Goal: Communication & Community: Answer question/provide support

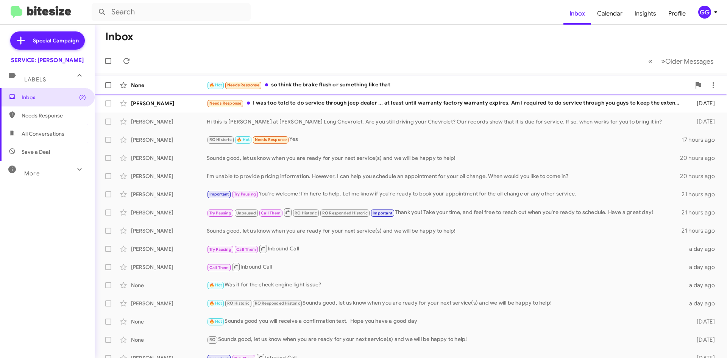
click at [419, 86] on div "🔥 Hot Needs Response so think the brake flush or something like that" at bounding box center [449, 85] width 484 height 9
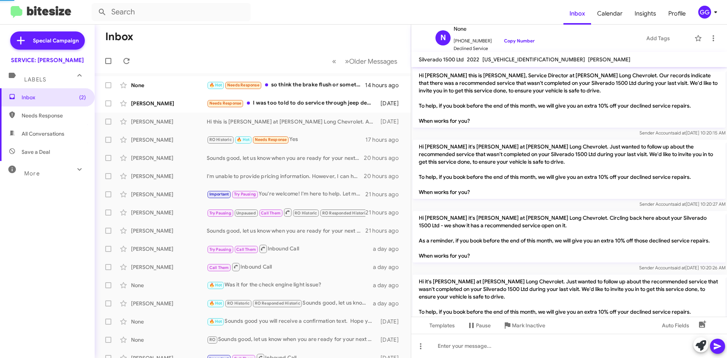
scroll to position [211, 0]
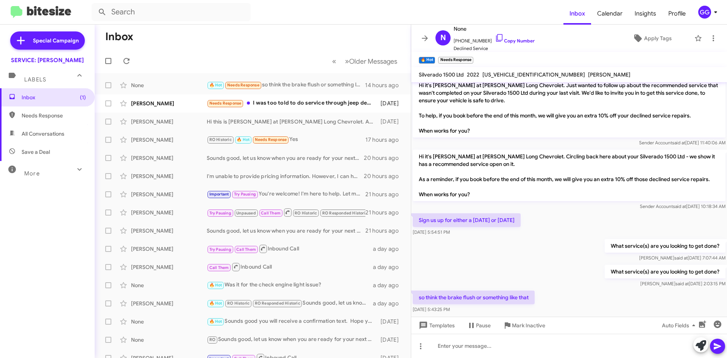
click at [36, 117] on span "Needs Response" at bounding box center [54, 116] width 64 height 8
type input "in:needs-response"
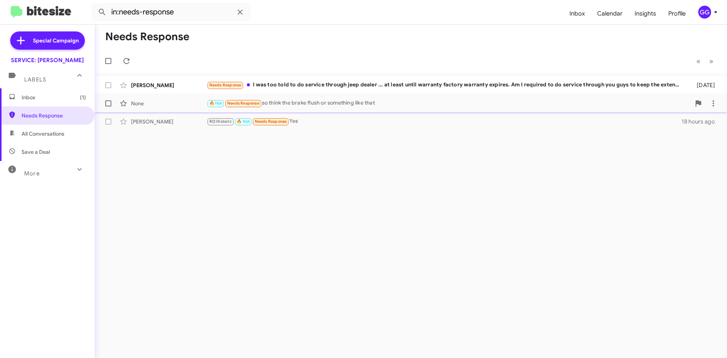
click at [384, 106] on div "🔥 Hot Needs Response so think the brake flush or something like that" at bounding box center [449, 103] width 484 height 9
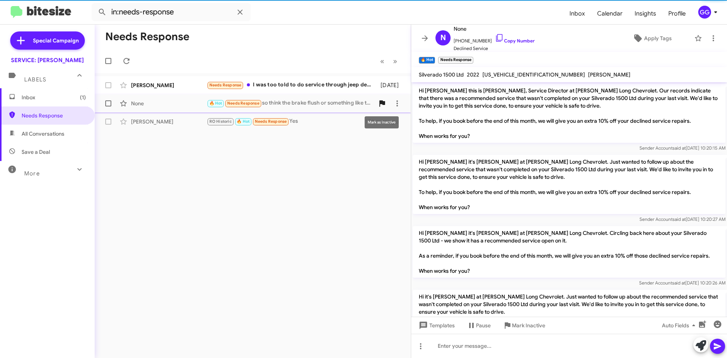
scroll to position [226, 0]
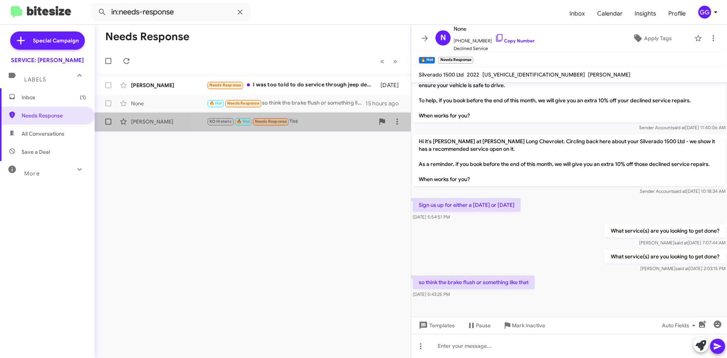
click at [334, 124] on div "RO Historic 🔥 Hot Needs Response Yes" at bounding box center [291, 121] width 168 height 9
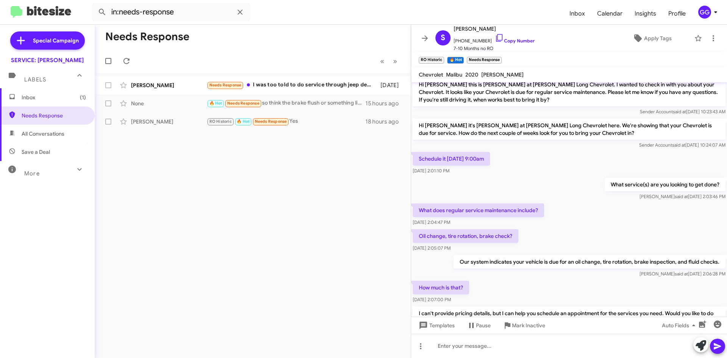
scroll to position [476, 0]
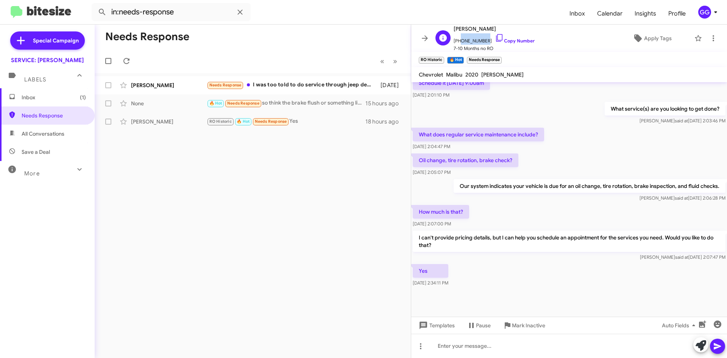
drag, startPoint x: 483, startPoint y: 40, endPoint x: 459, endPoint y: 43, distance: 24.1
click at [459, 43] on span "[PHONE_NUMBER] Copy Number" at bounding box center [494, 38] width 81 height 11
copy span "7194398568"
click at [703, 343] on icon at bounding box center [701, 345] width 11 height 11
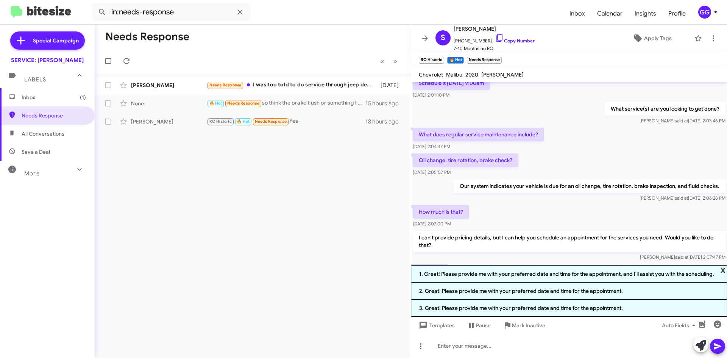
click at [725, 269] on span "x" at bounding box center [723, 269] width 5 height 9
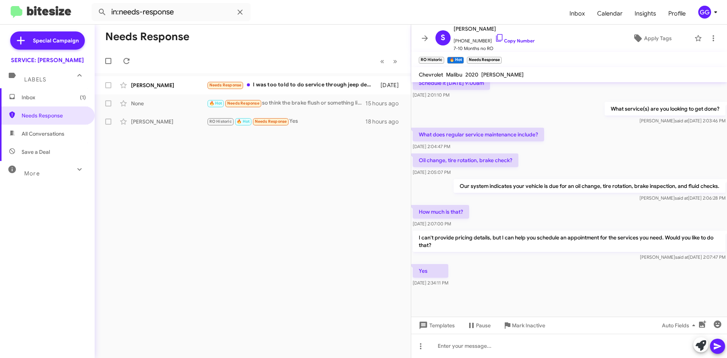
click at [37, 93] on span "Inbox (1)" at bounding box center [47, 97] width 95 height 18
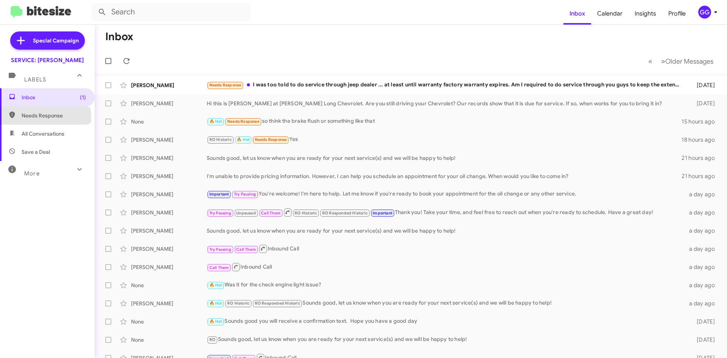
click at [45, 117] on span "Needs Response" at bounding box center [54, 116] width 64 height 8
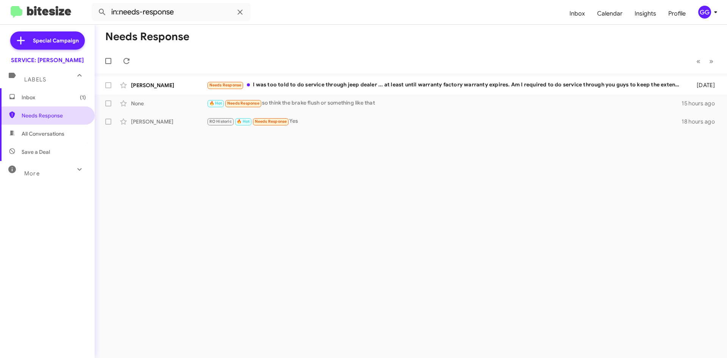
click at [33, 119] on span "Needs Response" at bounding box center [54, 116] width 64 height 8
click at [71, 138] on span "All Conversations" at bounding box center [47, 134] width 95 height 18
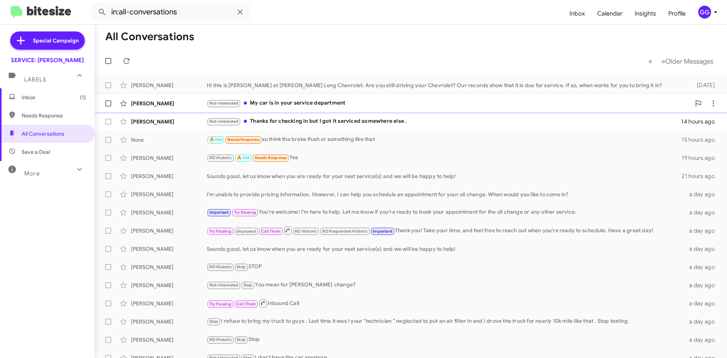
click at [299, 110] on div "[PERSON_NAME] Not-Interested My car is in your service department 14 hours ago" at bounding box center [411, 103] width 620 height 15
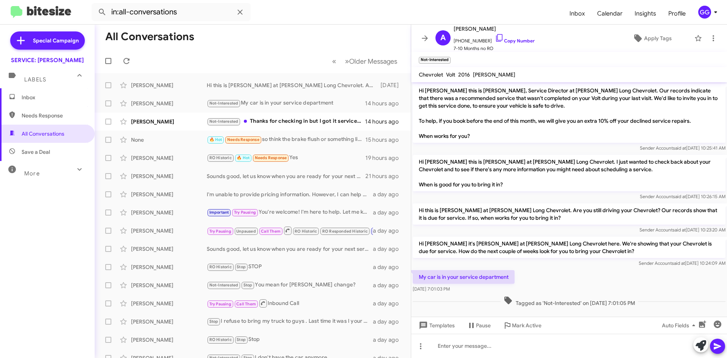
scroll to position [3, 0]
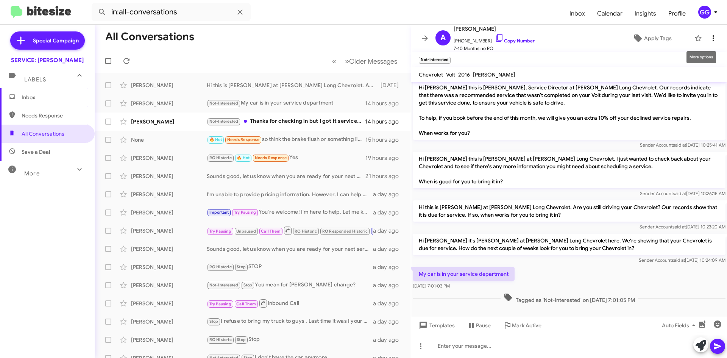
click at [711, 36] on icon at bounding box center [713, 38] width 9 height 9
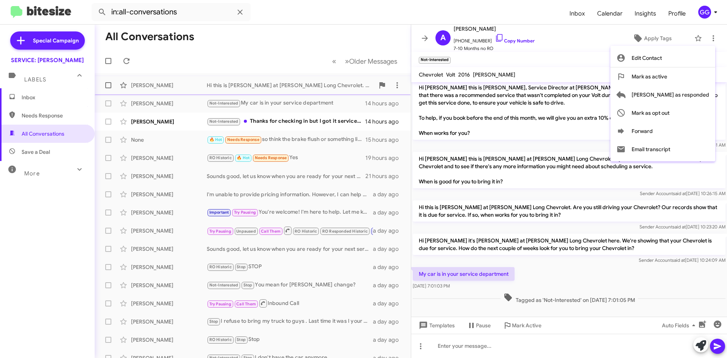
click at [687, 94] on span "[PERSON_NAME] as responded" at bounding box center [671, 95] width 78 height 18
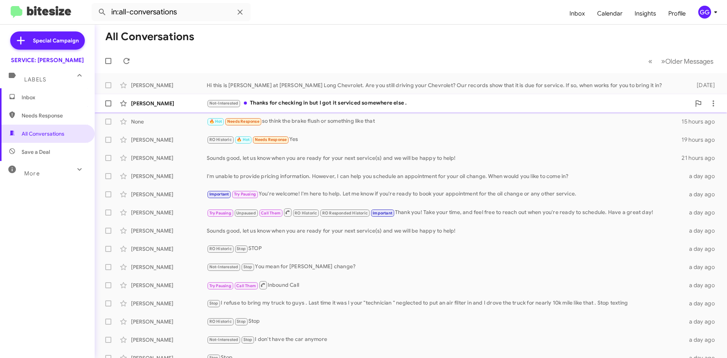
click at [412, 101] on div "Not-Interested Thanks for checking in but I got it serviced somewhere else ." at bounding box center [449, 103] width 484 height 9
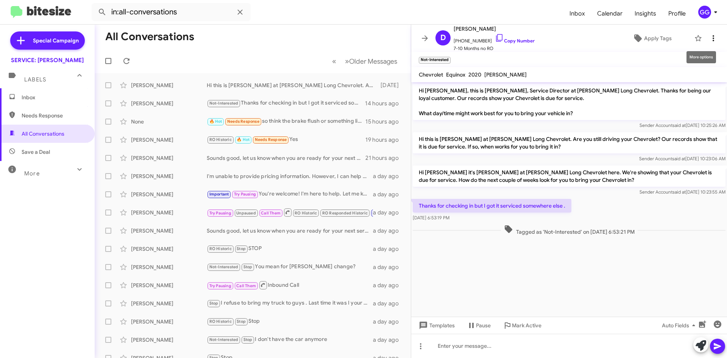
click at [711, 37] on icon at bounding box center [713, 38] width 9 height 9
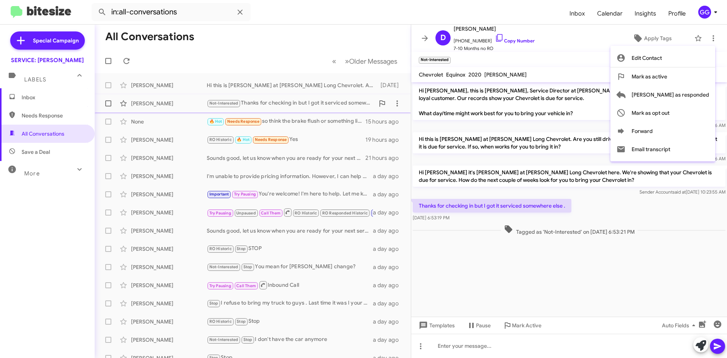
click at [702, 96] on span "[PERSON_NAME] as responded" at bounding box center [671, 95] width 78 height 18
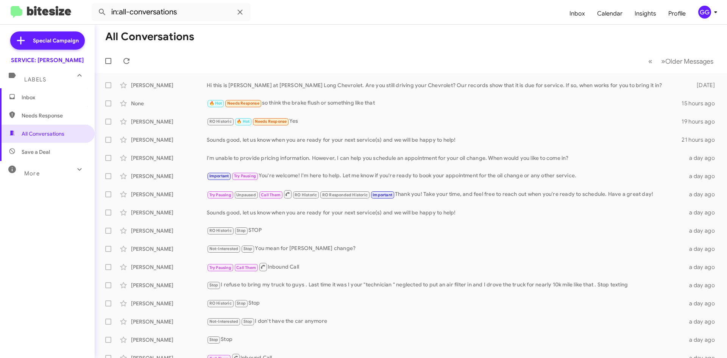
click at [44, 118] on span "Needs Response" at bounding box center [54, 116] width 64 height 8
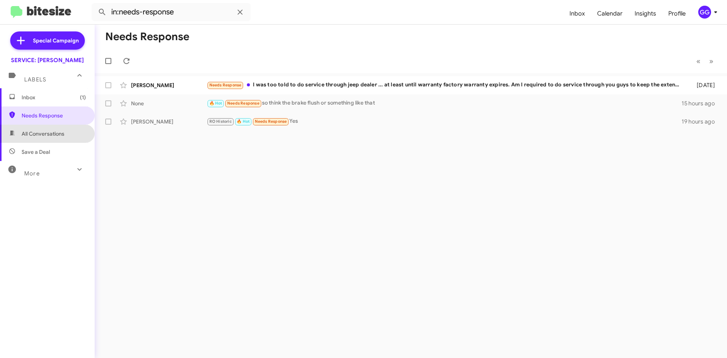
click at [57, 132] on span "All Conversations" at bounding box center [43, 134] width 43 height 8
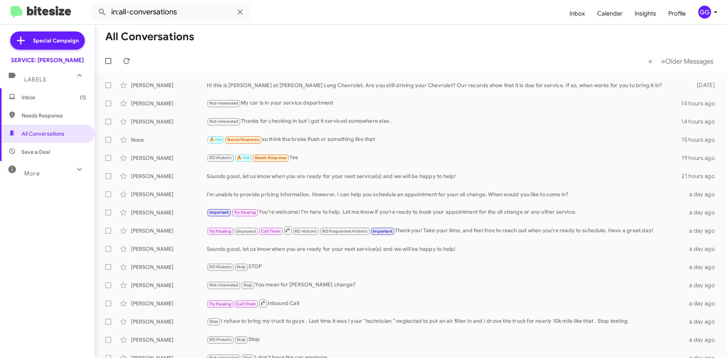
click at [38, 117] on span "Needs Response" at bounding box center [54, 116] width 64 height 8
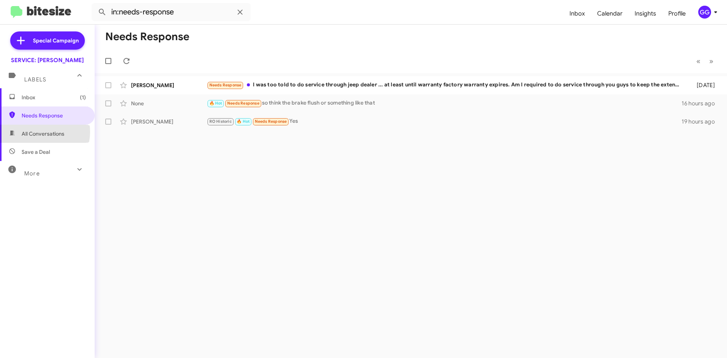
click at [41, 131] on span "All Conversations" at bounding box center [43, 134] width 43 height 8
type input "in:all-conversations"
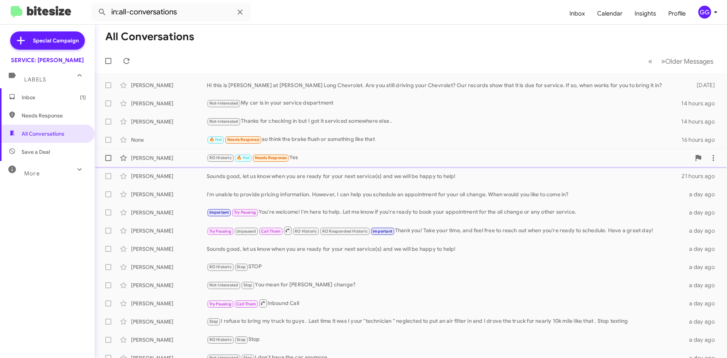
click at [311, 158] on div "RO Historic 🔥 Hot Needs Response Yes" at bounding box center [449, 157] width 484 height 9
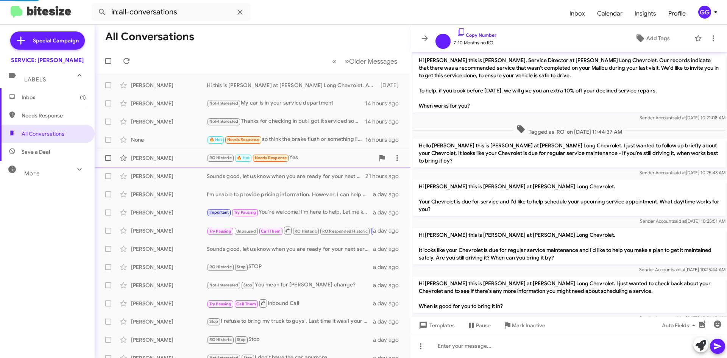
scroll to position [446, 0]
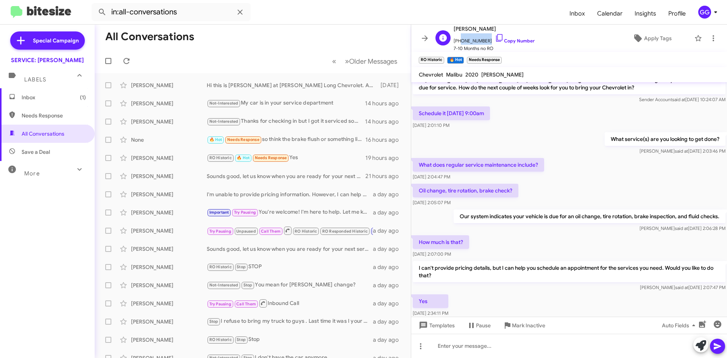
drag, startPoint x: 483, startPoint y: 40, endPoint x: 458, endPoint y: 44, distance: 25.2
click at [458, 44] on span "[PHONE_NUMBER] Copy Number" at bounding box center [494, 38] width 81 height 11
copy span "7194398568"
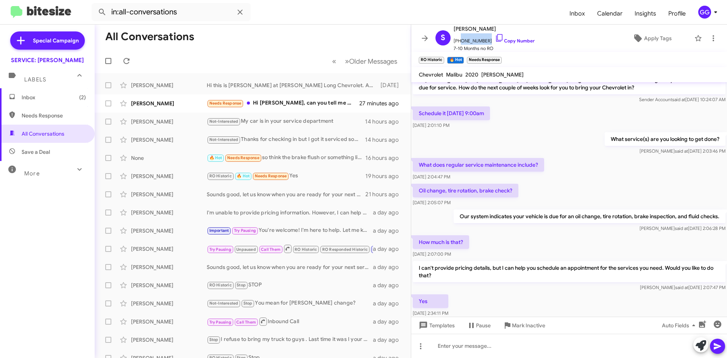
click at [66, 97] on span "Inbox (2)" at bounding box center [54, 98] width 64 height 8
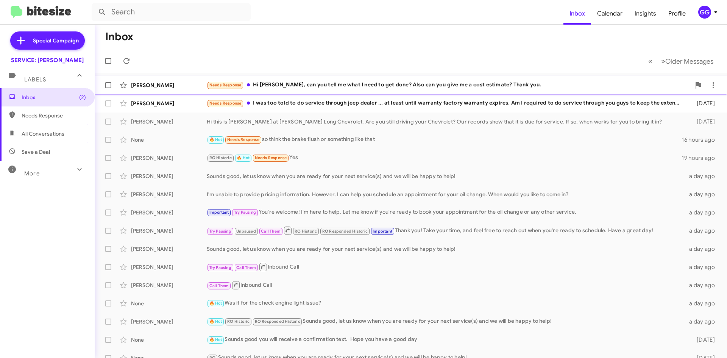
click at [337, 84] on div "Needs Response Hi [PERSON_NAME], can you tell me what I need to get done? Also …" at bounding box center [449, 85] width 484 height 9
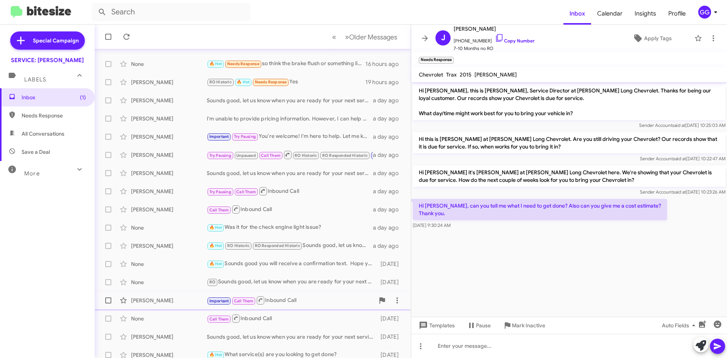
scroll to position [82, 0]
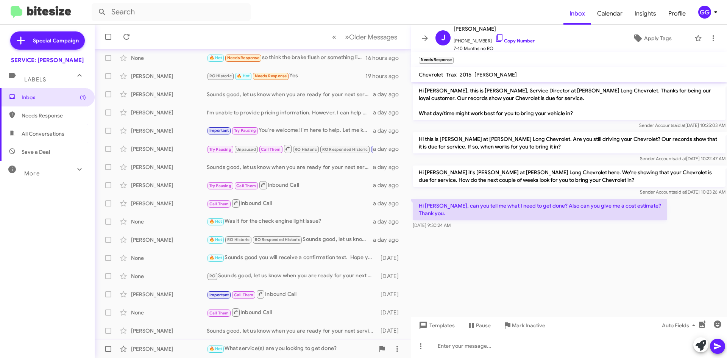
click at [277, 346] on div "🔥 Hot What service(s) are you looking to get done?" at bounding box center [291, 348] width 168 height 9
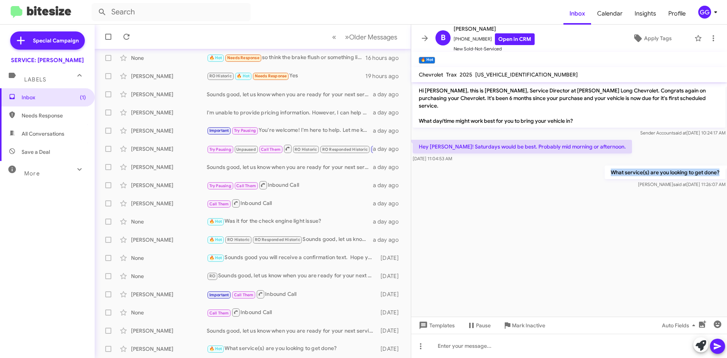
drag, startPoint x: 612, startPoint y: 165, endPoint x: 725, endPoint y: 164, distance: 112.5
click at [725, 166] on p "What service(s) are you looking to get done?" at bounding box center [665, 173] width 121 height 14
copy p "What service(s) are you looking to get done?"
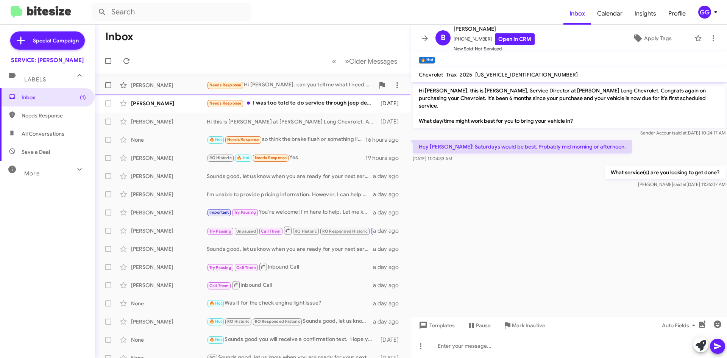
click at [315, 86] on div "Needs Response Hi [PERSON_NAME], can you tell me what I need to get done? Also …" at bounding box center [291, 85] width 168 height 9
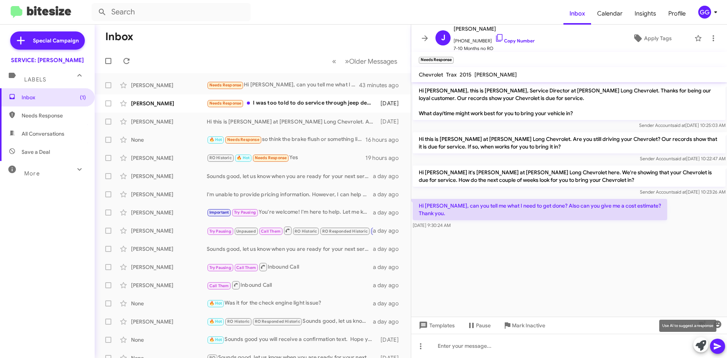
drag, startPoint x: 497, startPoint y: 341, endPoint x: 701, endPoint y: 344, distance: 203.4
click at [701, 344] on icon at bounding box center [701, 345] width 11 height 11
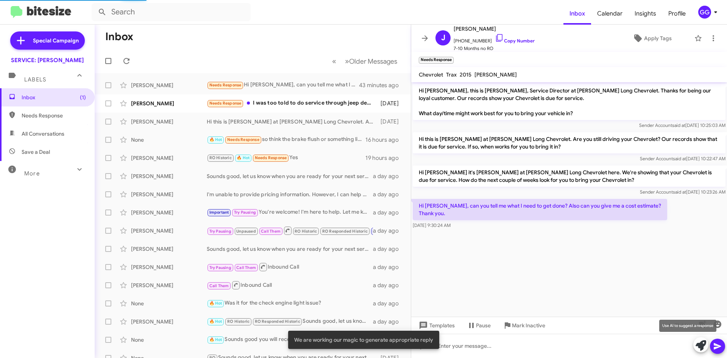
click at [702, 343] on icon at bounding box center [701, 345] width 11 height 11
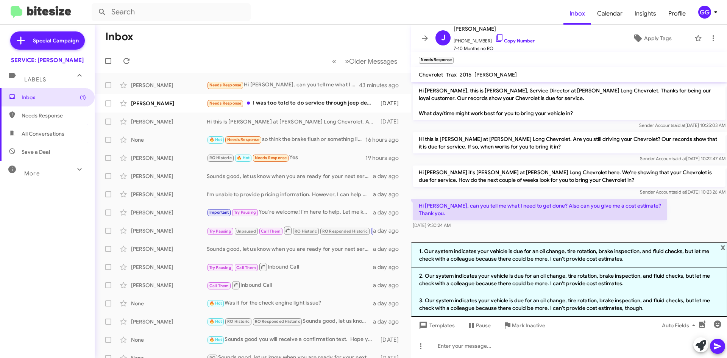
drag, startPoint x: 564, startPoint y: 352, endPoint x: 723, endPoint y: 247, distance: 191.1
click at [723, 247] on span "x" at bounding box center [723, 246] width 5 height 9
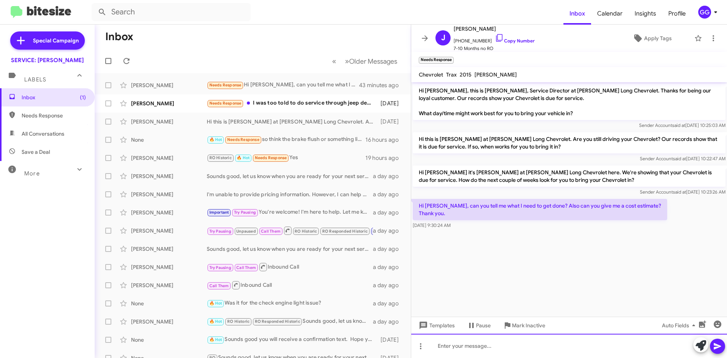
paste div
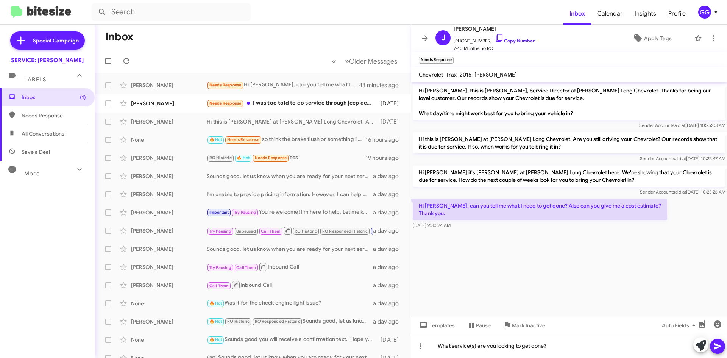
click at [718, 345] on icon at bounding box center [717, 346] width 7 height 6
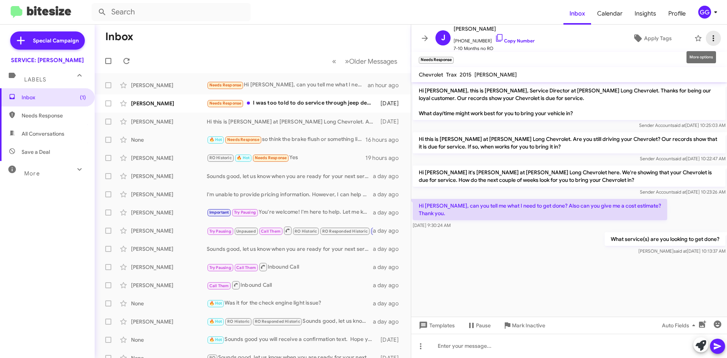
click at [709, 38] on icon at bounding box center [713, 38] width 9 height 9
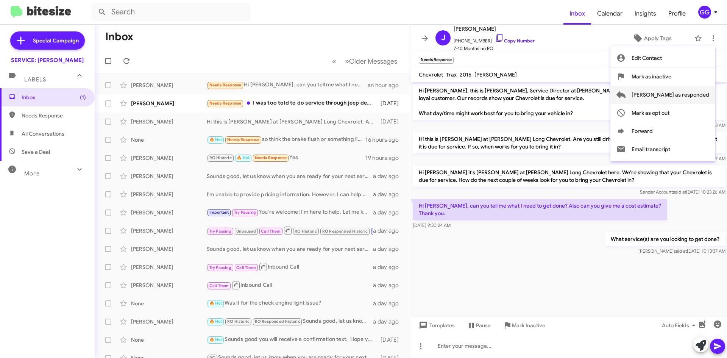
click at [668, 98] on span "[PERSON_NAME] as responded" at bounding box center [671, 95] width 78 height 18
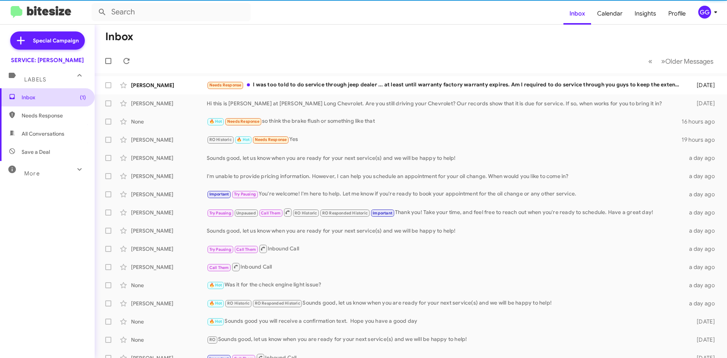
click at [52, 103] on span "Inbox (1)" at bounding box center [47, 97] width 95 height 18
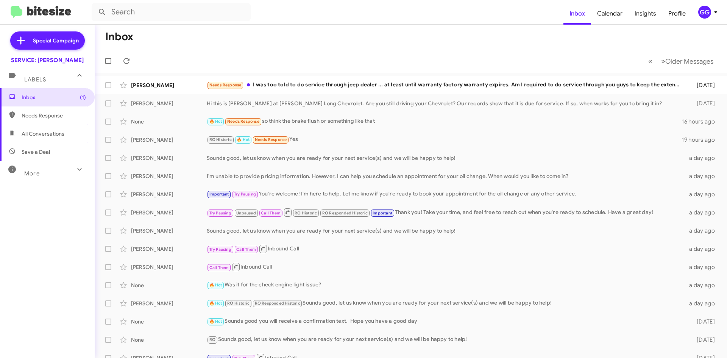
click at [36, 114] on span "Needs Response" at bounding box center [54, 116] width 64 height 8
type input "in:needs-response"
